Goal: Transaction & Acquisition: Purchase product/service

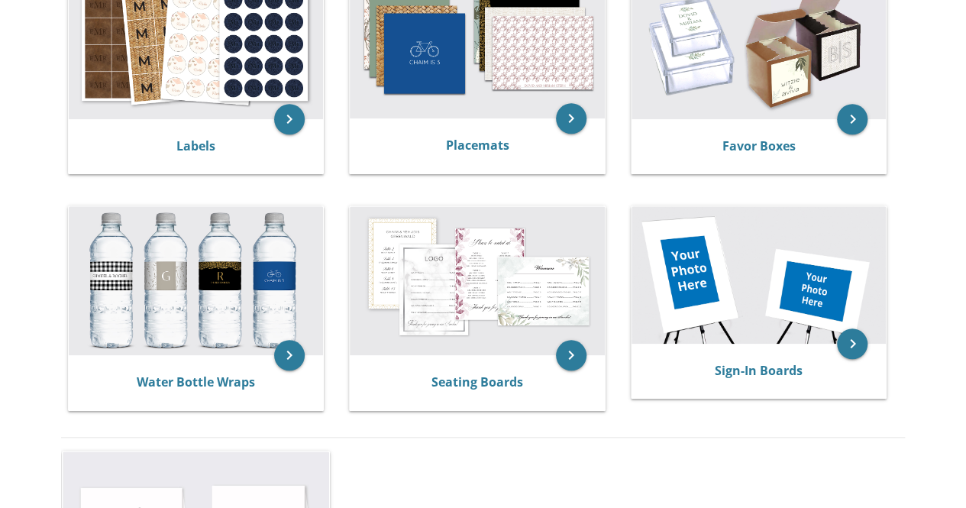
scroll to position [606, 0]
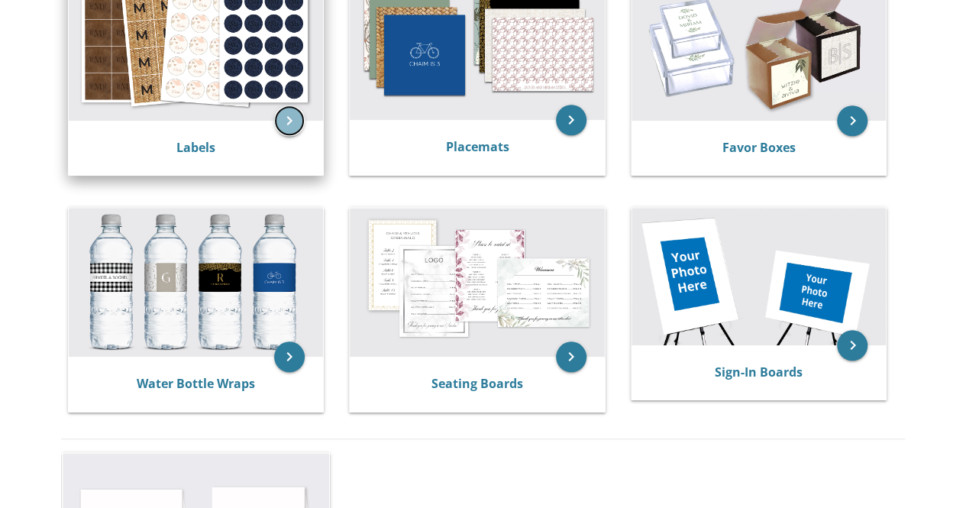
click at [279, 119] on icon "keyboard_arrow_right" at bounding box center [289, 120] width 31 height 31
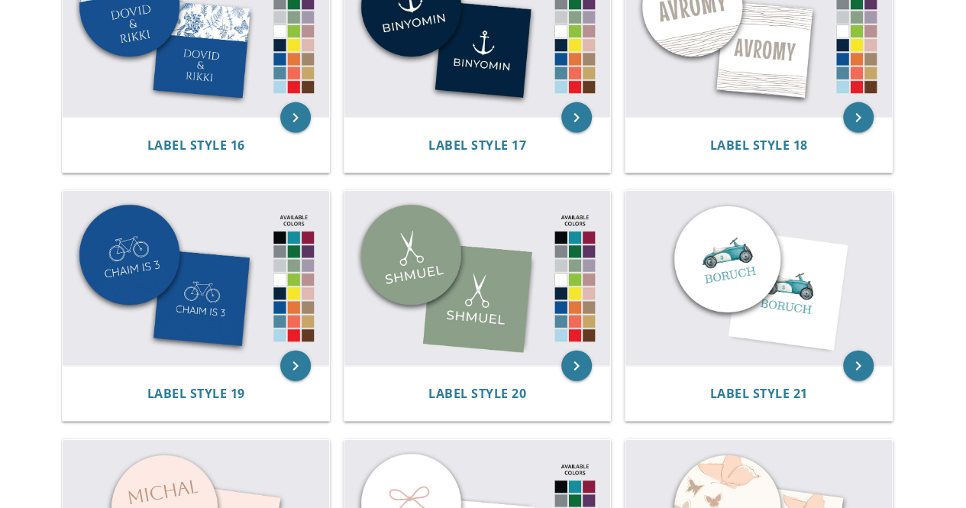
scroll to position [1650, 0]
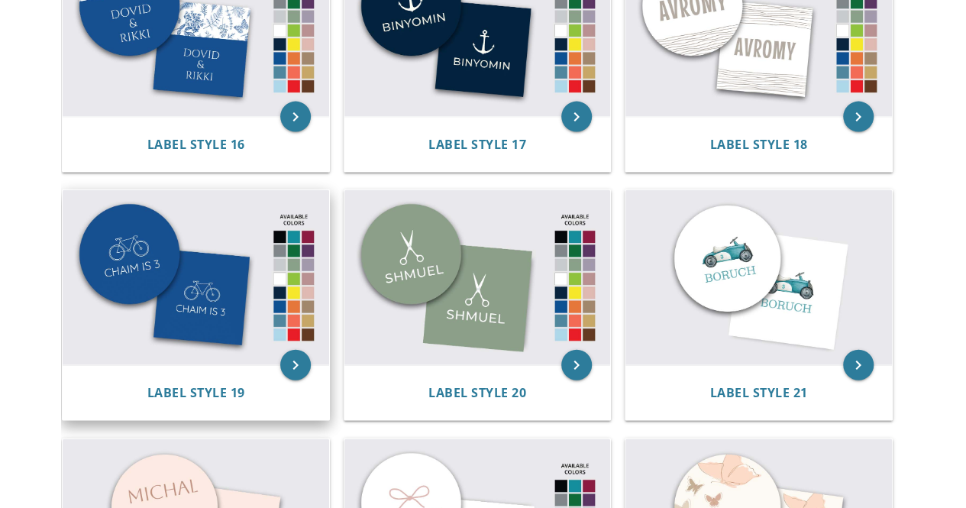
click at [229, 298] on img at bounding box center [196, 277] width 266 height 175
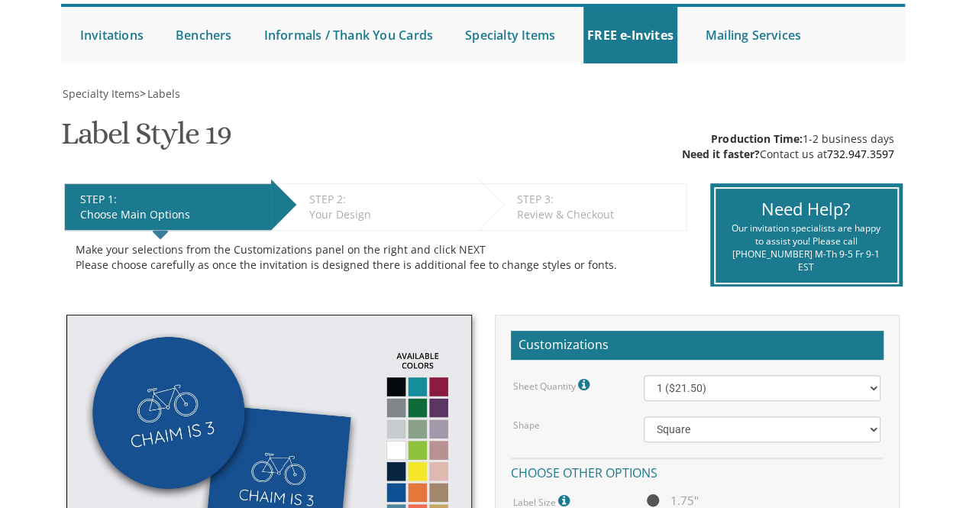
scroll to position [128, 0]
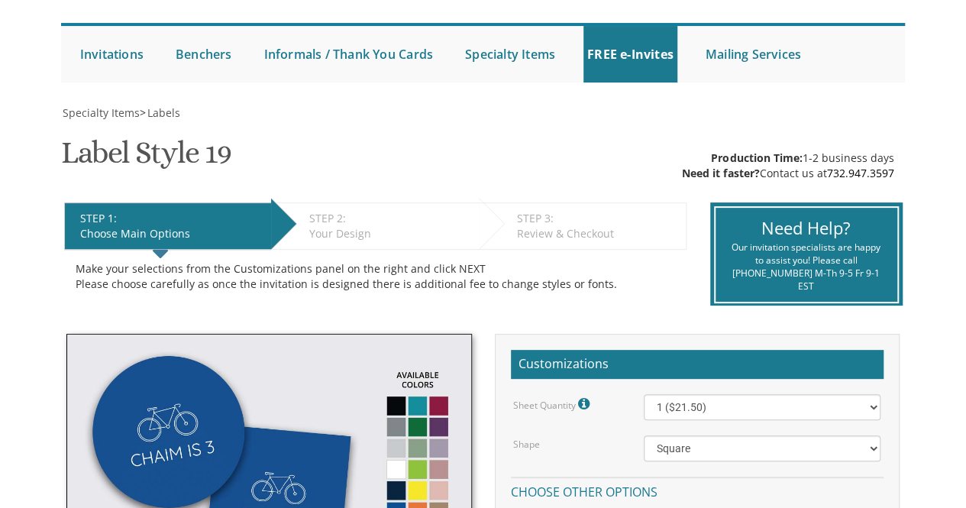
click at [363, 220] on div "STEP 2: EDIT" at bounding box center [390, 218] width 162 height 15
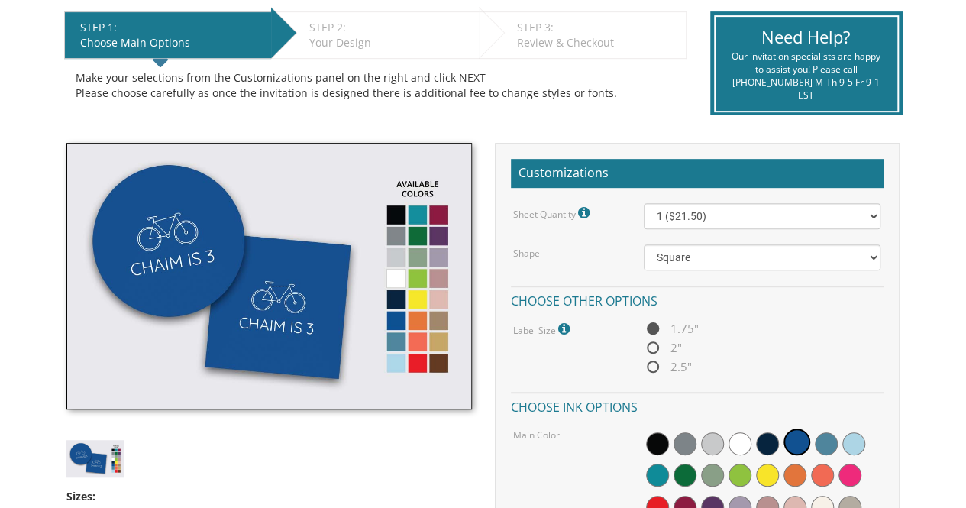
scroll to position [333, 0]
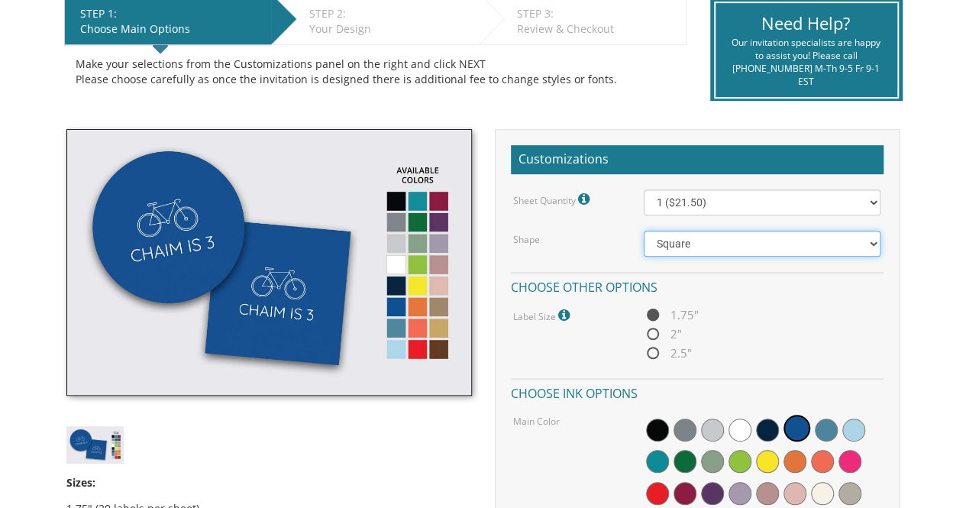
click at [667, 248] on select "Square Circle" at bounding box center [761, 244] width 237 height 26
select select "url("/store/pc/invitations/parts/circle.jpg")"
click at [643, 231] on select "Square Circle" at bounding box center [761, 244] width 237 height 26
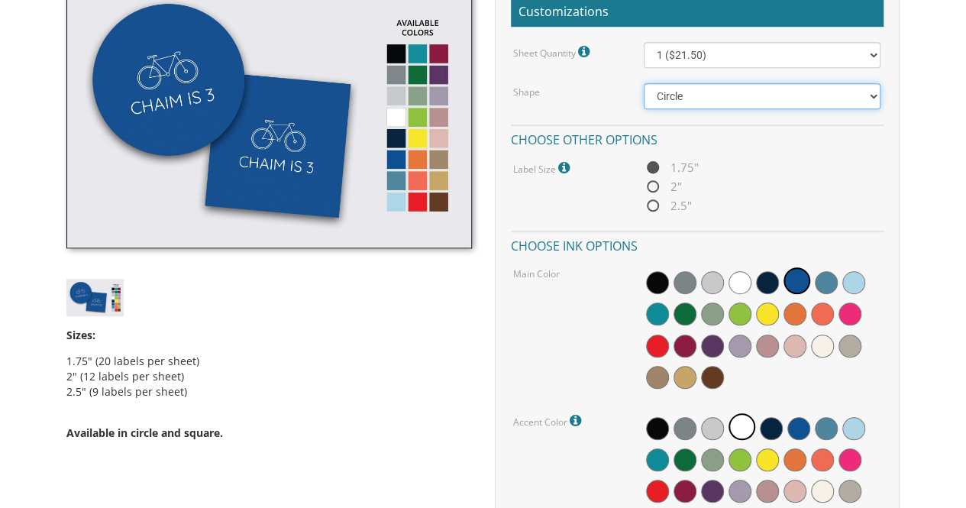
scroll to position [482, 0]
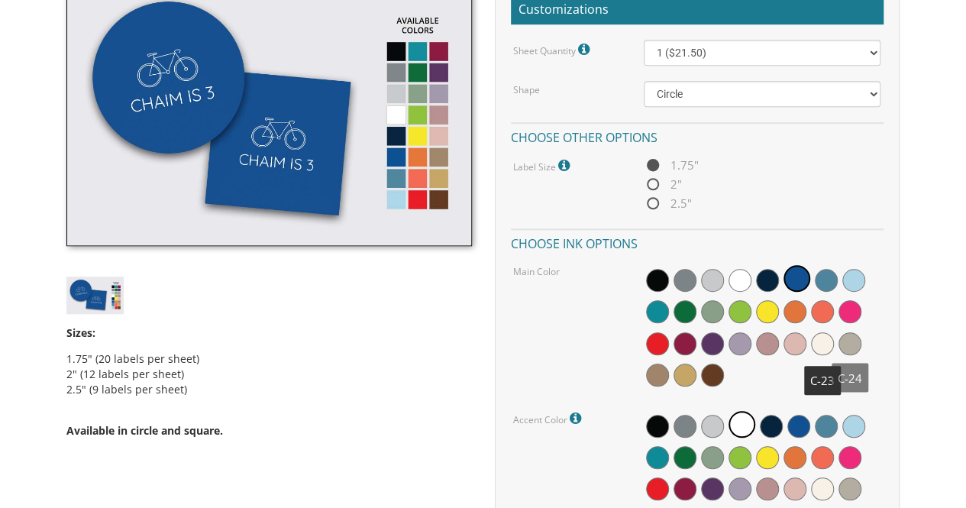
click at [853, 346] on span at bounding box center [849, 343] width 23 height 23
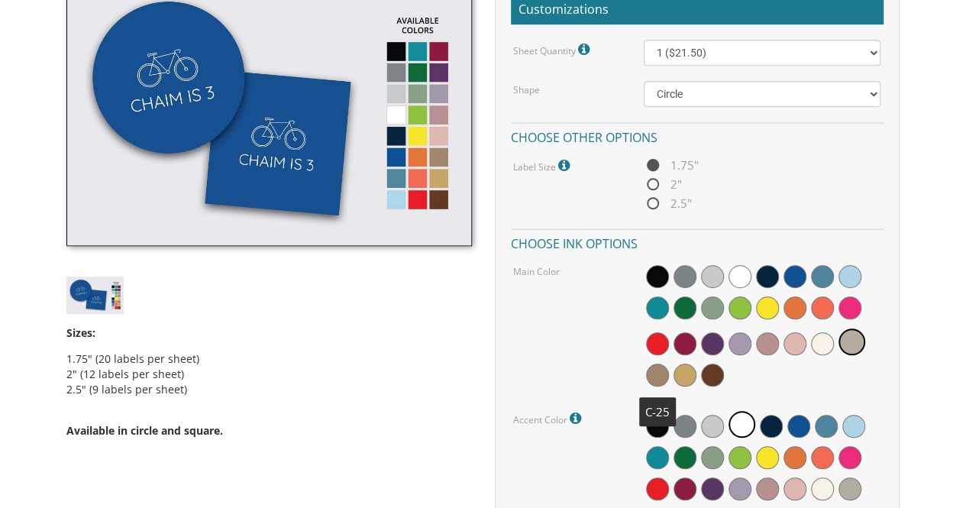
click at [653, 373] on span at bounding box center [657, 374] width 23 height 23
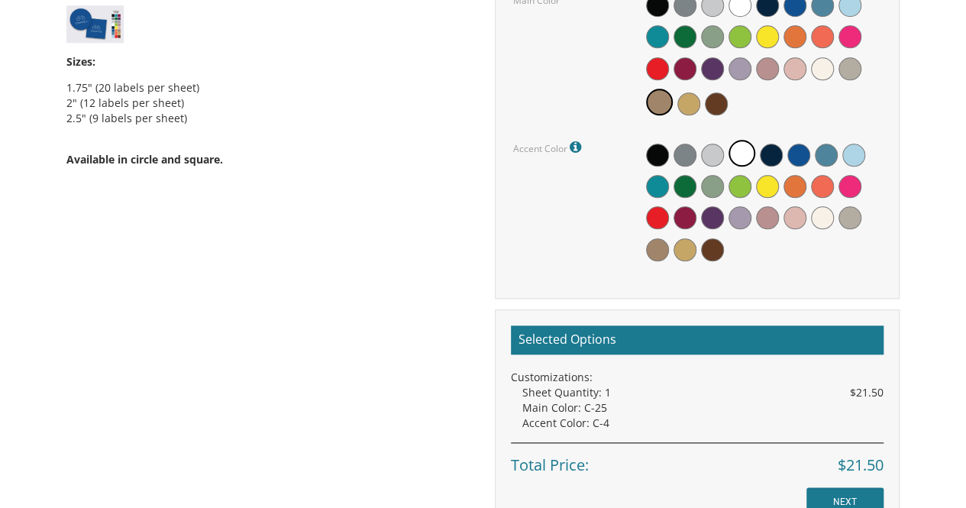
scroll to position [882, 0]
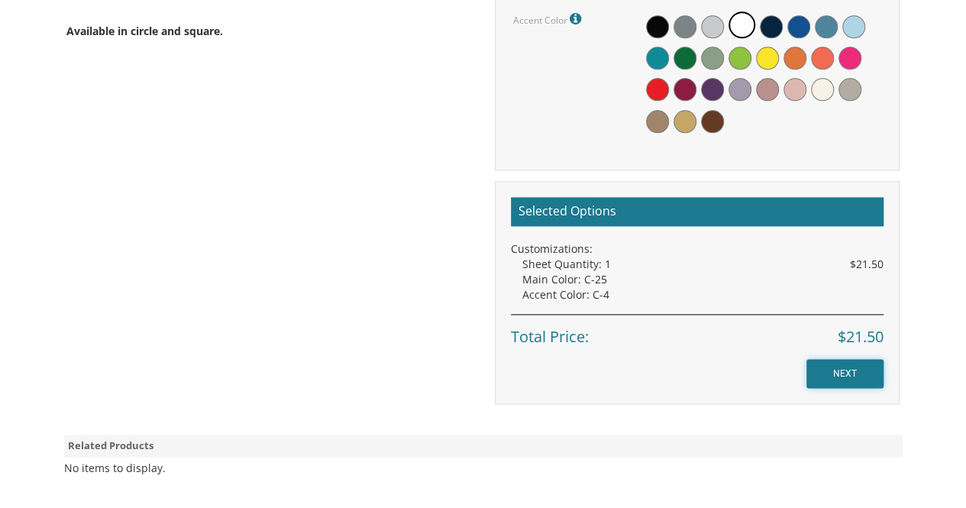
click at [839, 379] on input "NEXT" at bounding box center [844, 373] width 77 height 29
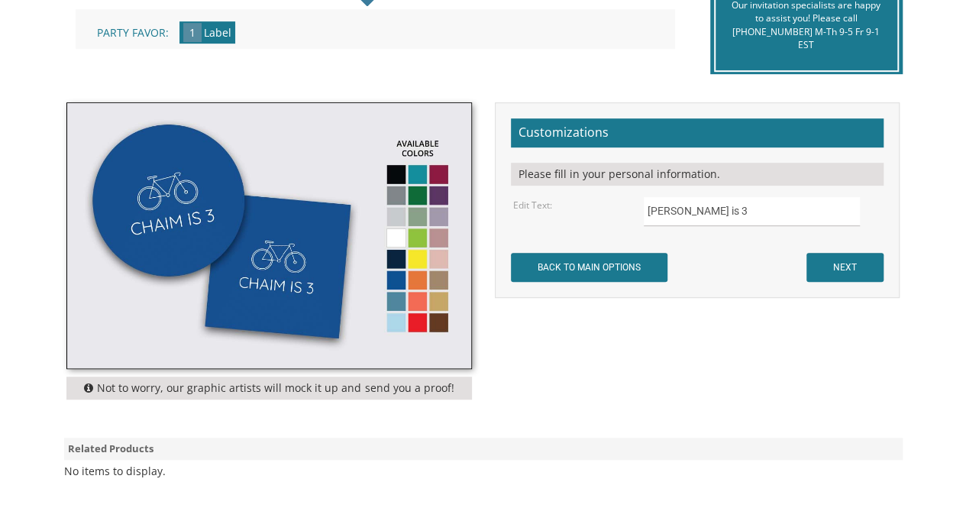
scroll to position [381, 0]
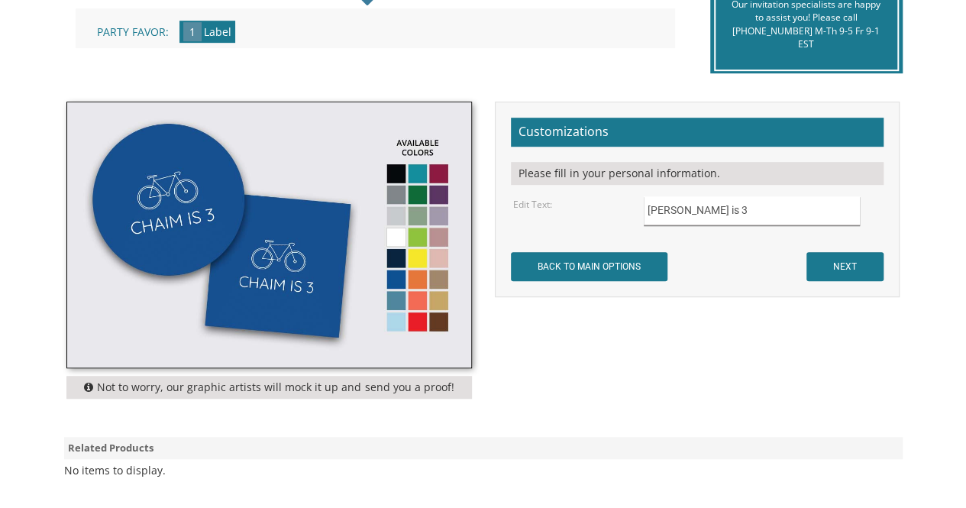
drag, startPoint x: 717, startPoint y: 211, endPoint x: 641, endPoint y: 214, distance: 75.6
click at [641, 214] on div "Chaim is 3" at bounding box center [762, 211] width 260 height 30
type input "Devorah's Shower"
click at [853, 273] on input "NEXT" at bounding box center [844, 266] width 77 height 29
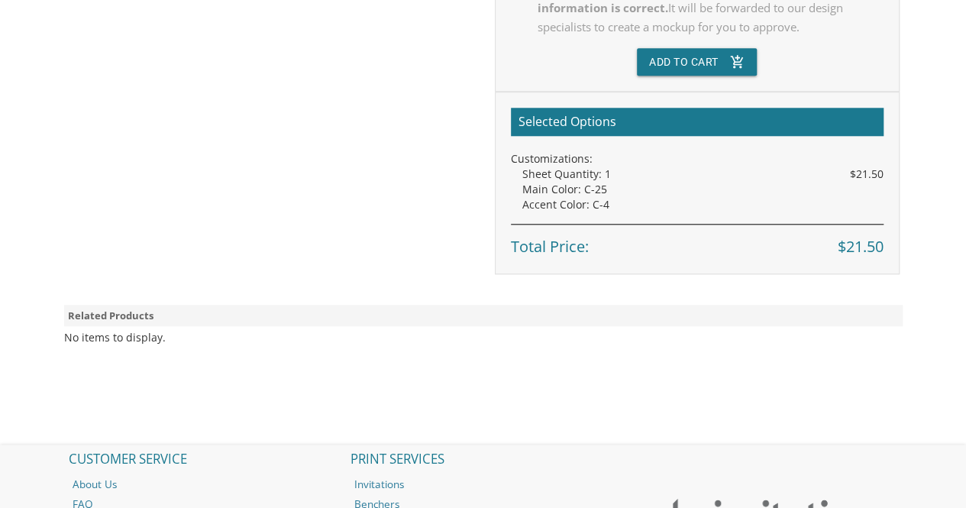
scroll to position [659, 0]
